Goal: Find specific page/section: Find specific page/section

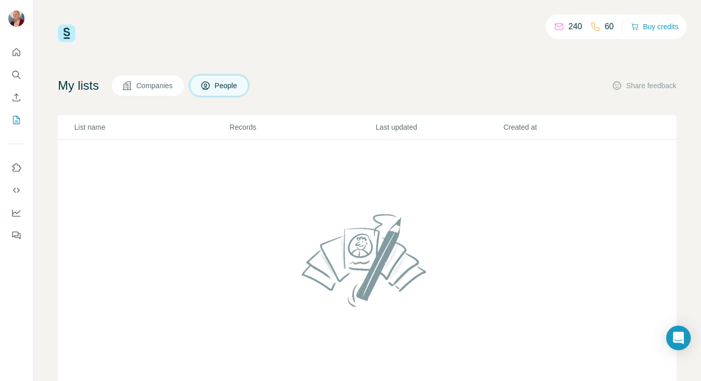
click at [234, 80] on span "People" at bounding box center [227, 85] width 24 height 10
